Goal: Check status: Check status

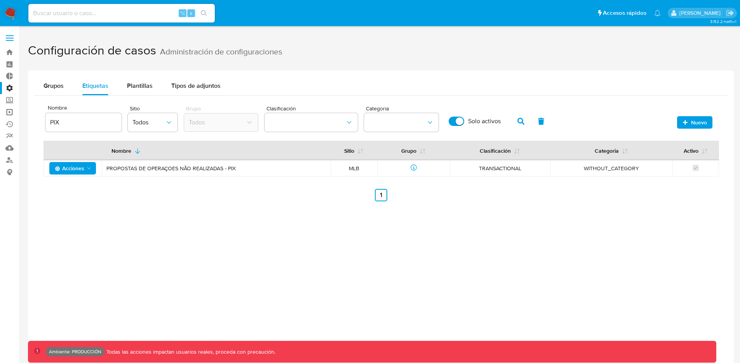
click at [9, 112] on link "Operaciones masivas" at bounding box center [46, 112] width 93 height 12
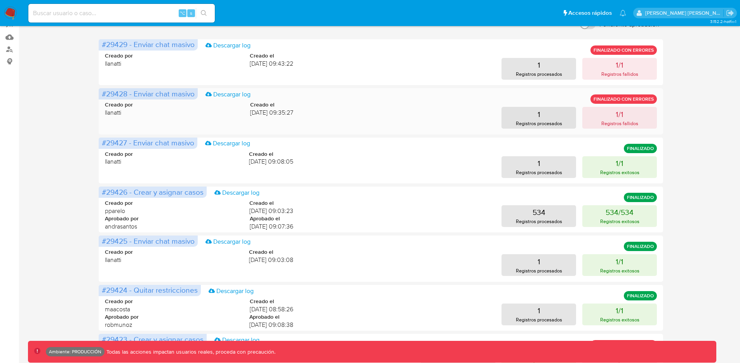
scroll to position [149, 0]
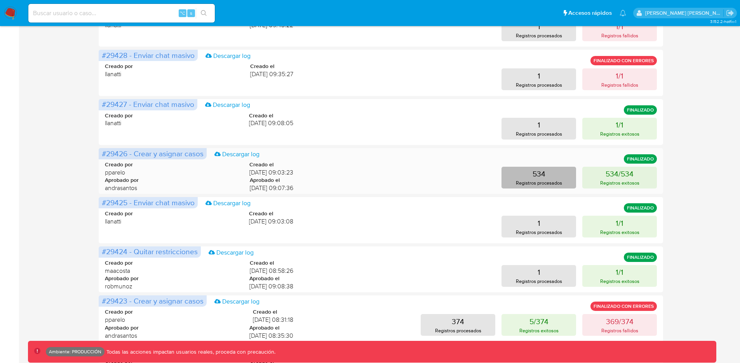
click at [546, 180] on p "Registros procesados" at bounding box center [539, 182] width 46 height 7
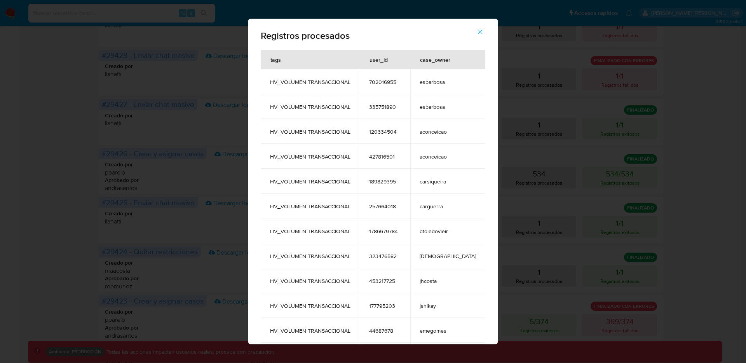
click at [477, 33] on icon "button" at bounding box center [480, 31] width 7 height 7
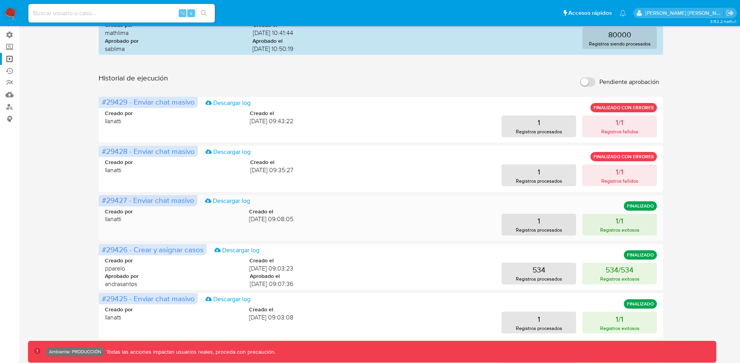
scroll to position [52, 0]
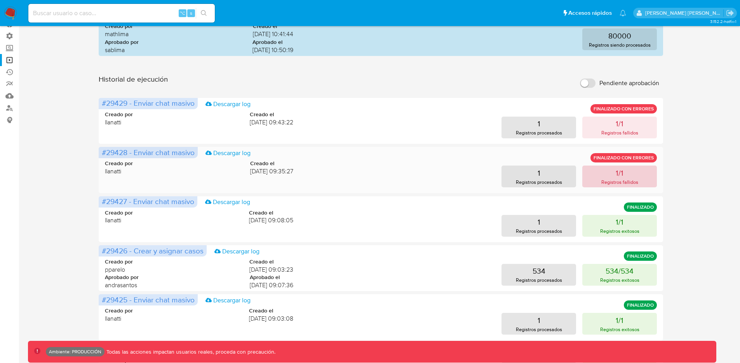
click at [599, 181] on button "1/1 Registros fallidos" at bounding box center [620, 177] width 75 height 22
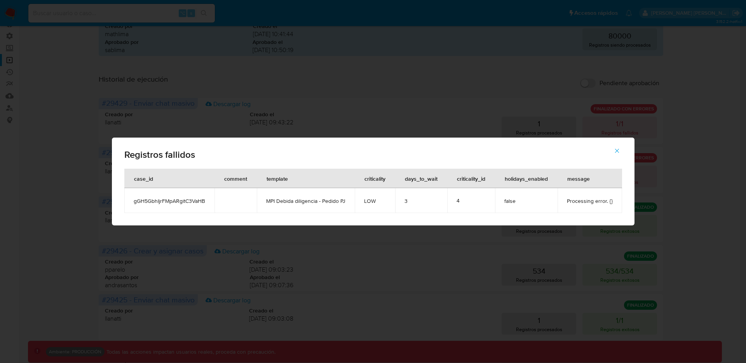
click at [618, 152] on icon "button" at bounding box center [617, 151] width 4 height 4
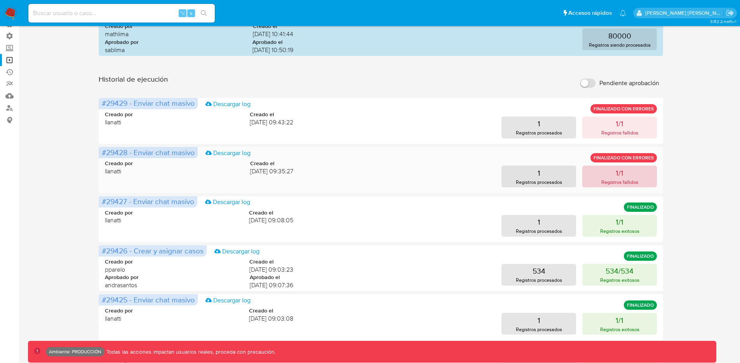
click at [616, 176] on p "1/1" at bounding box center [620, 173] width 8 height 11
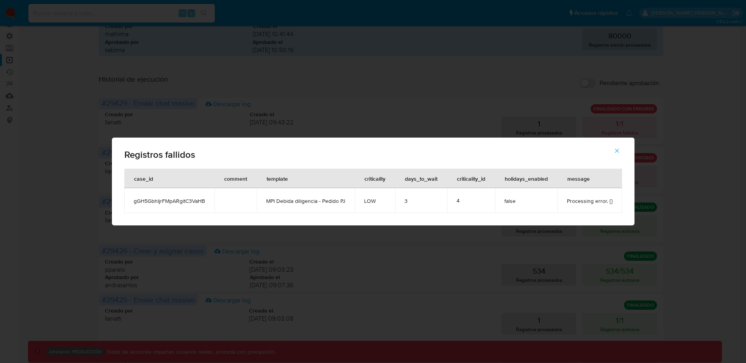
click at [621, 151] on button "button" at bounding box center [617, 150] width 27 height 19
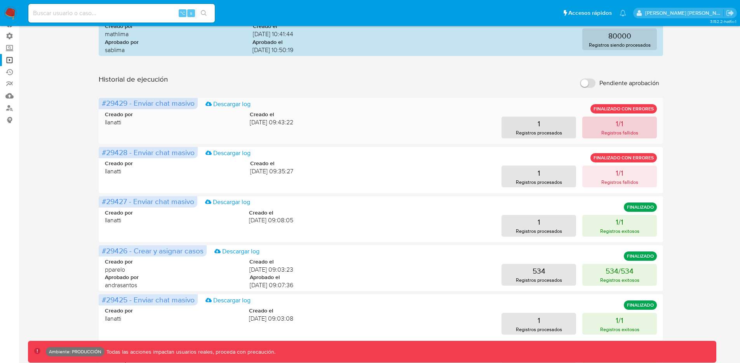
click at [622, 135] on p "Registros fallidos" at bounding box center [620, 132] width 37 height 7
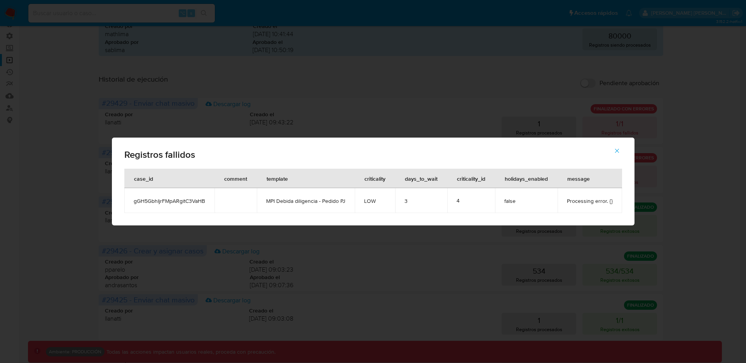
click at [620, 152] on button "button" at bounding box center [617, 150] width 27 height 19
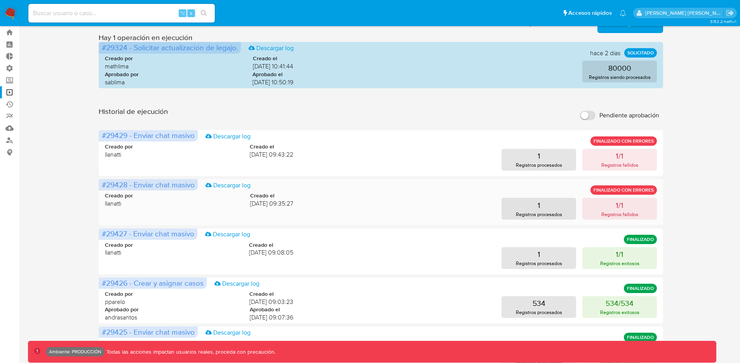
scroll to position [0, 0]
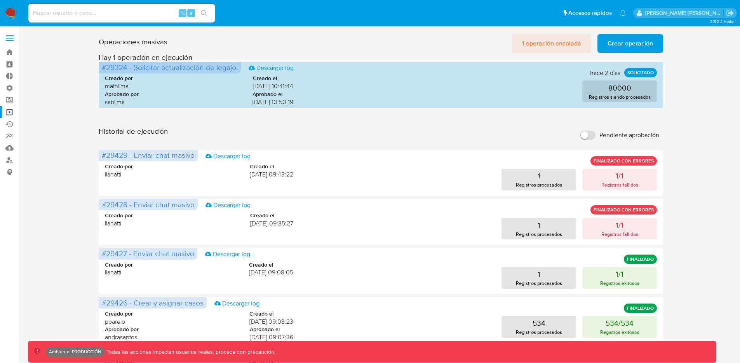
click at [564, 36] on span "1 operación encolada" at bounding box center [551, 43] width 59 height 17
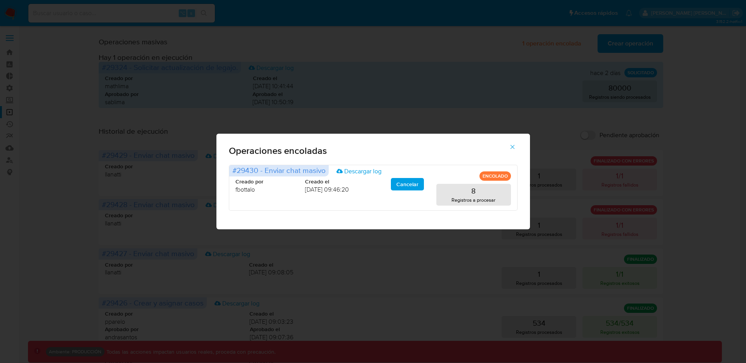
click at [511, 147] on icon "button" at bounding box center [512, 146] width 7 height 7
